Goal: Information Seeking & Learning: Find specific fact

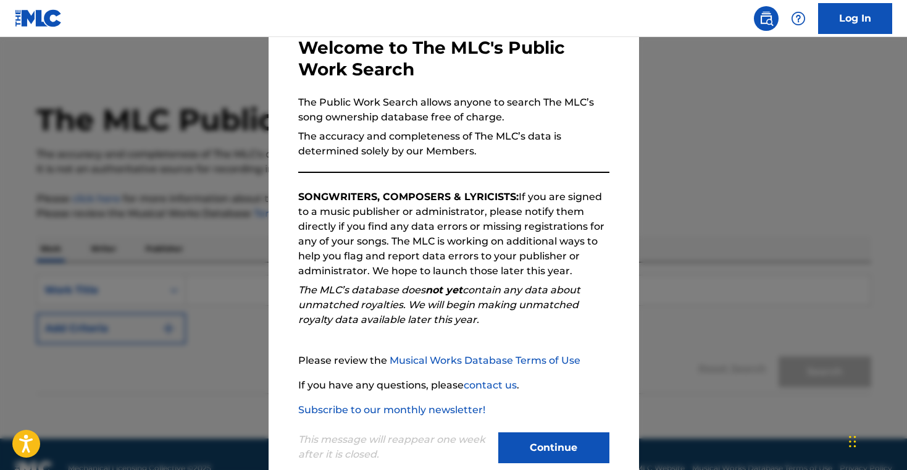
scroll to position [95, 0]
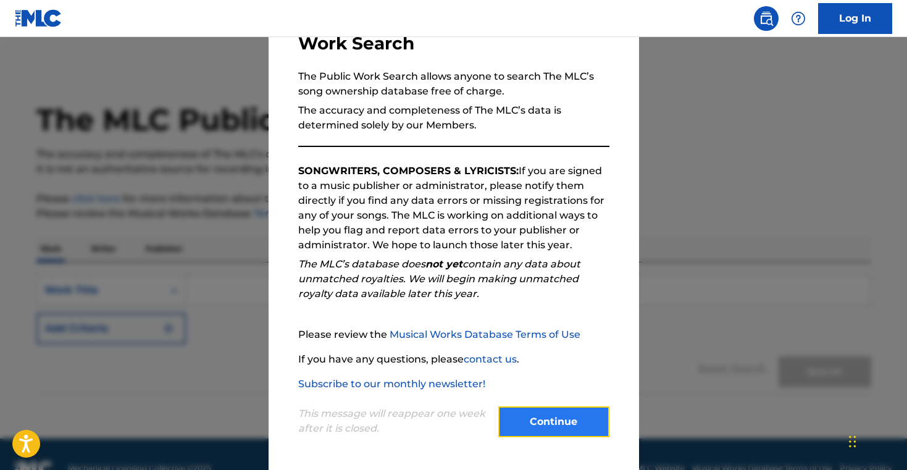
click at [547, 422] on button "Continue" at bounding box center [553, 421] width 111 height 31
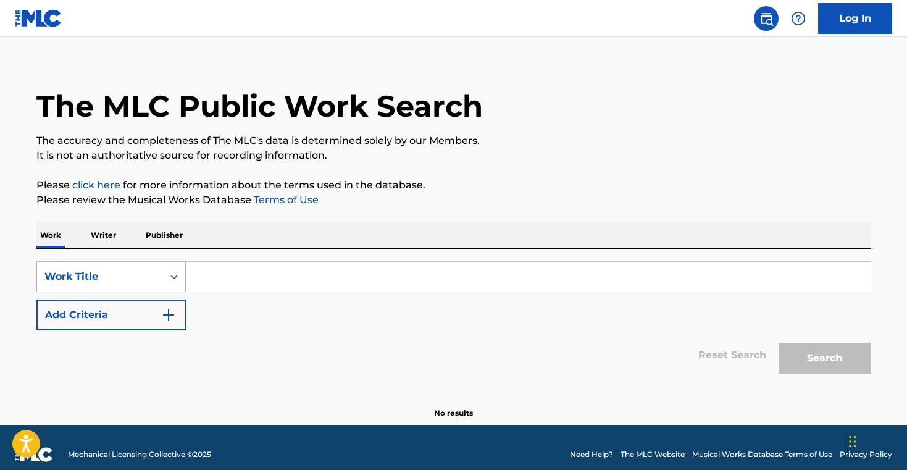
click at [170, 279] on div "Search Form" at bounding box center [174, 276] width 22 height 22
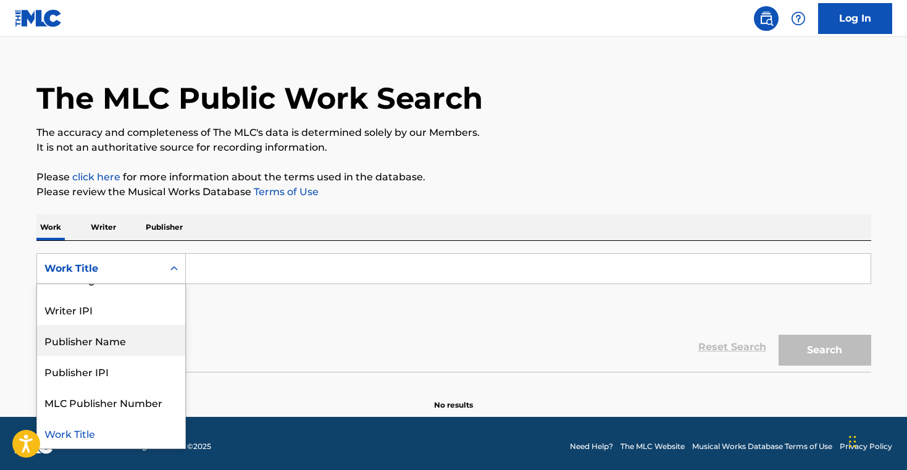
scroll to position [0, 0]
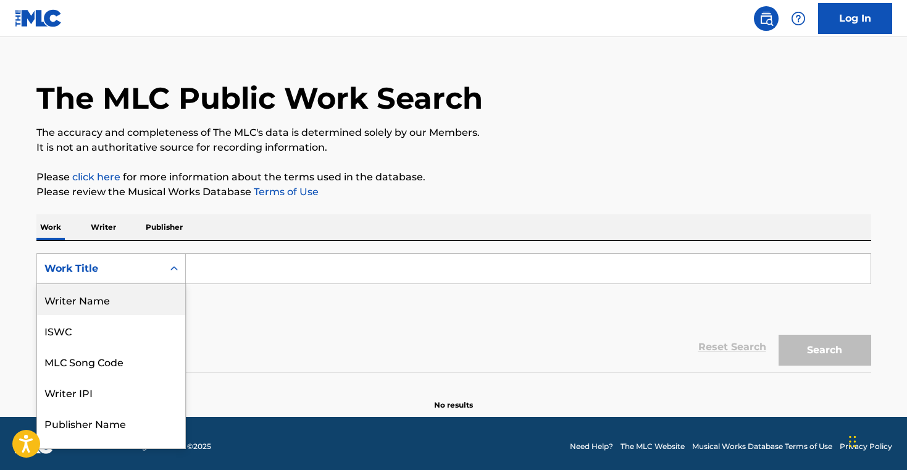
click at [139, 302] on div "Writer Name" at bounding box center [111, 299] width 148 height 31
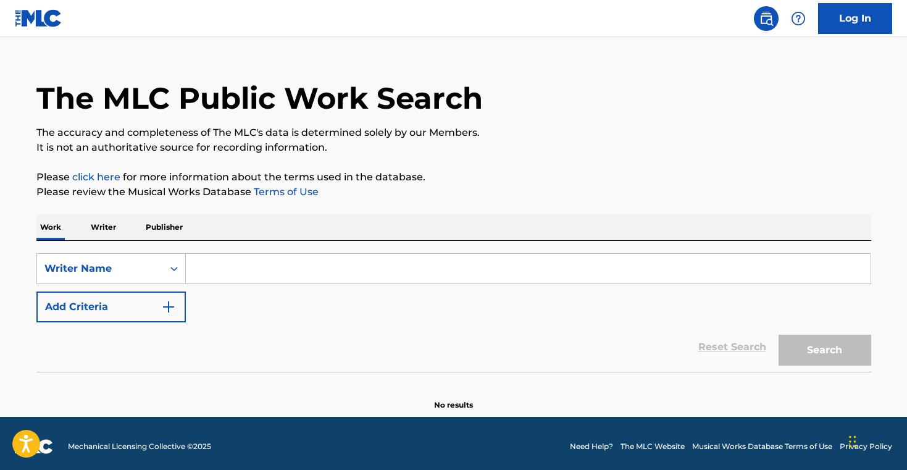
click at [230, 256] on input "Search Form" at bounding box center [528, 269] width 684 height 30
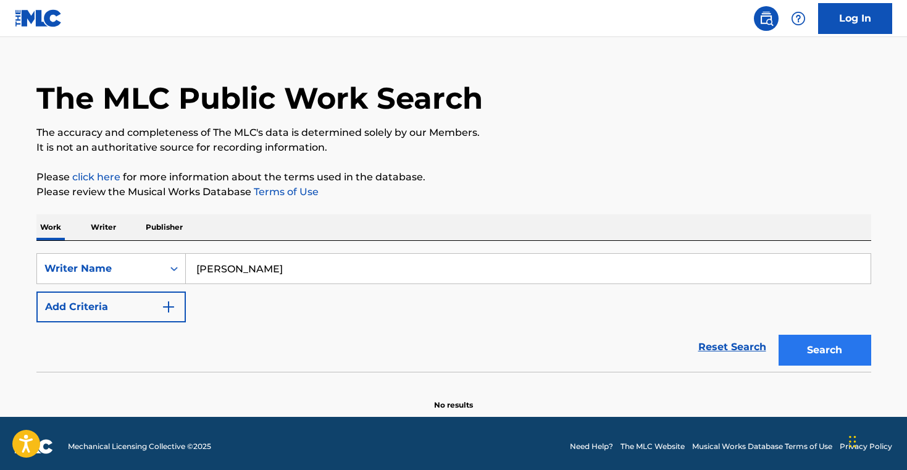
type input "[PERSON_NAME]"
click at [822, 359] on button "Search" at bounding box center [824, 350] width 93 height 31
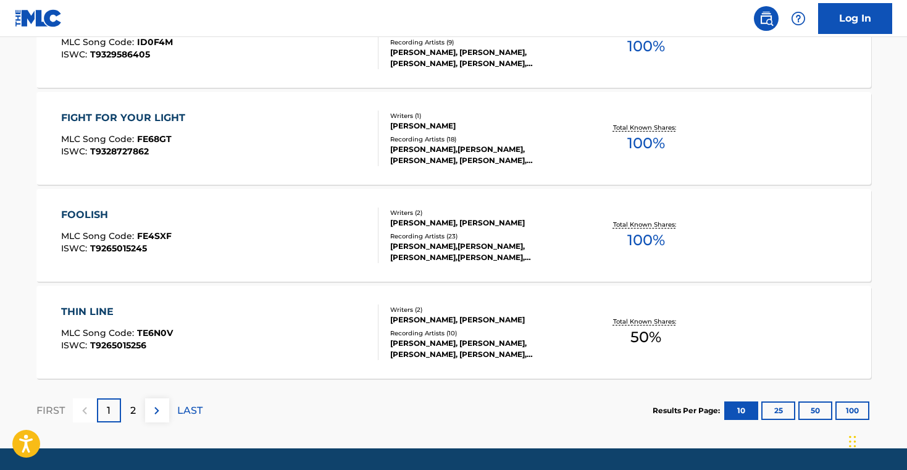
scroll to position [1041, 0]
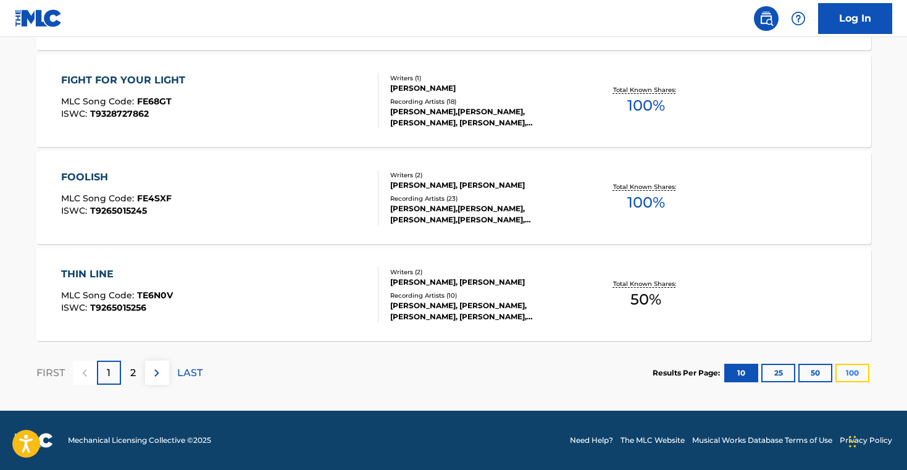
click at [842, 376] on button "100" at bounding box center [852, 373] width 34 height 19
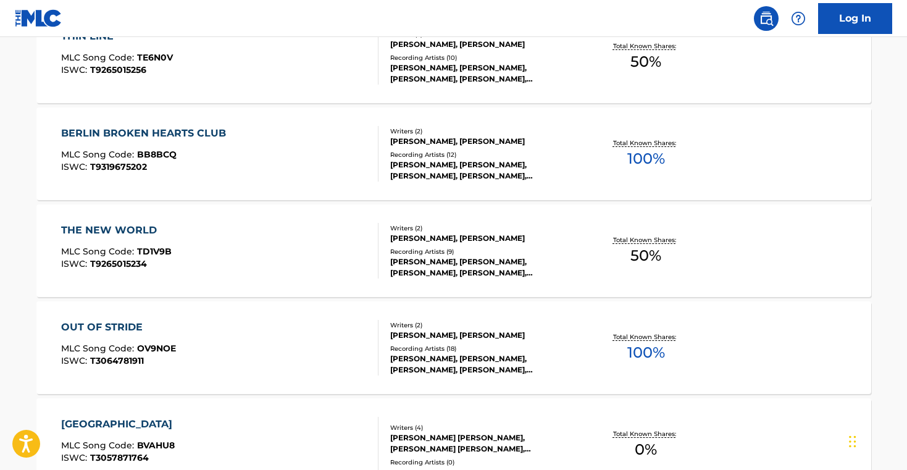
scroll to position [1423, 0]
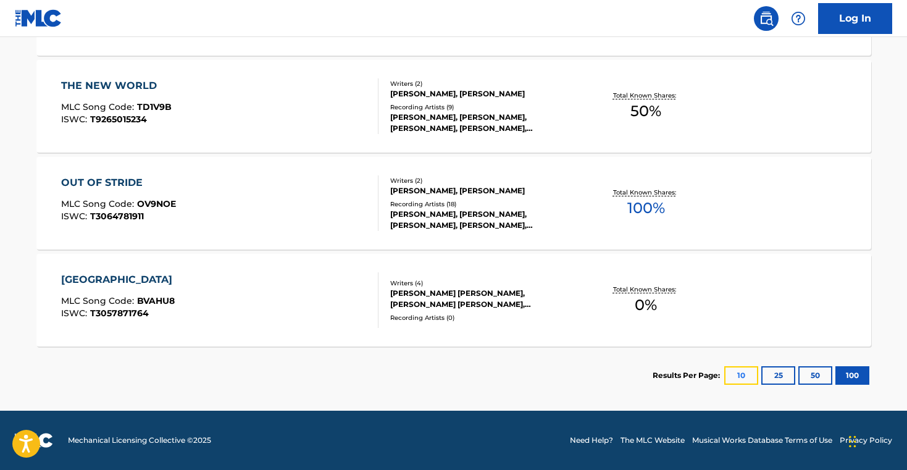
click at [727, 372] on button "10" at bounding box center [741, 375] width 34 height 19
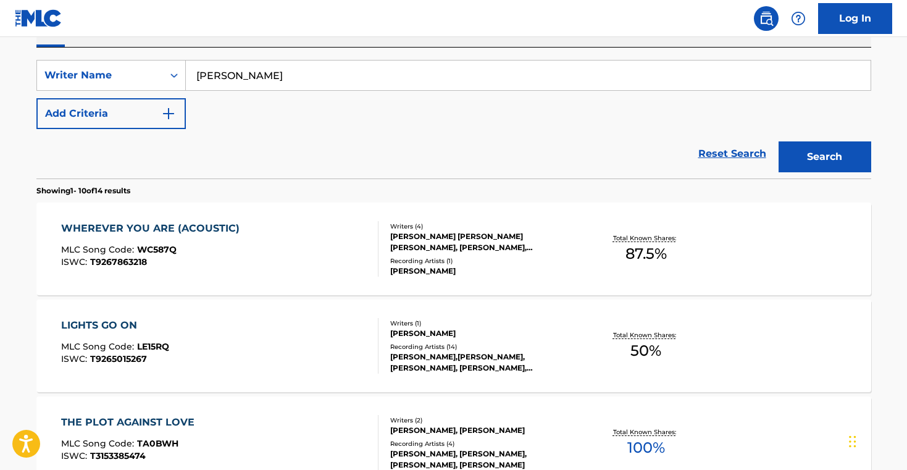
scroll to position [312, 0]
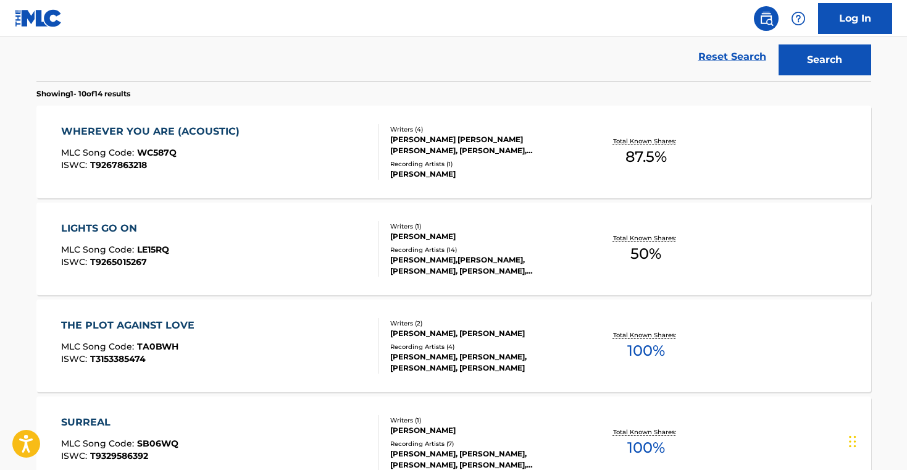
click at [168, 127] on div "WHEREVER YOU ARE (ACOUSTIC)" at bounding box center [153, 131] width 185 height 15
